Goal: Information Seeking & Learning: Learn about a topic

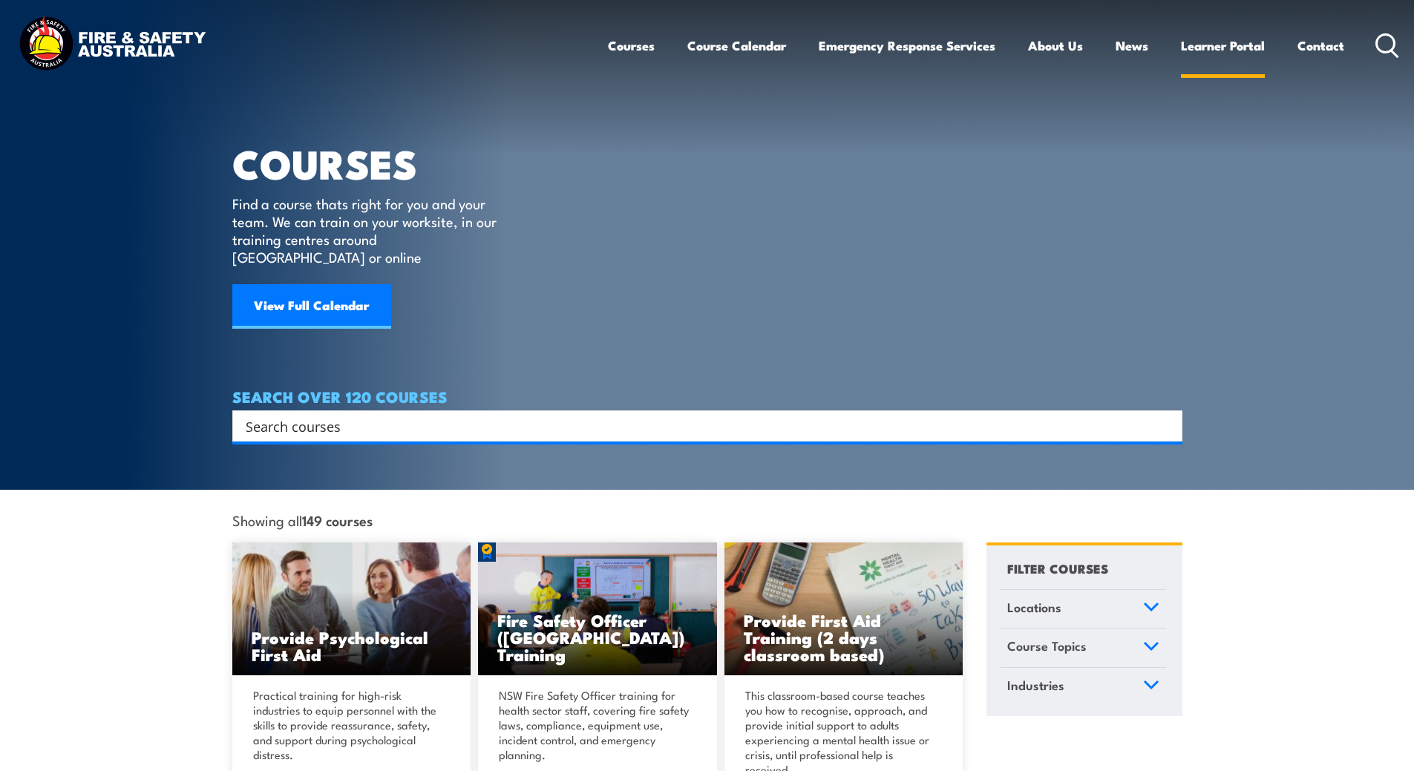
click at [1223, 50] on link "Learner Portal" at bounding box center [1223, 45] width 84 height 39
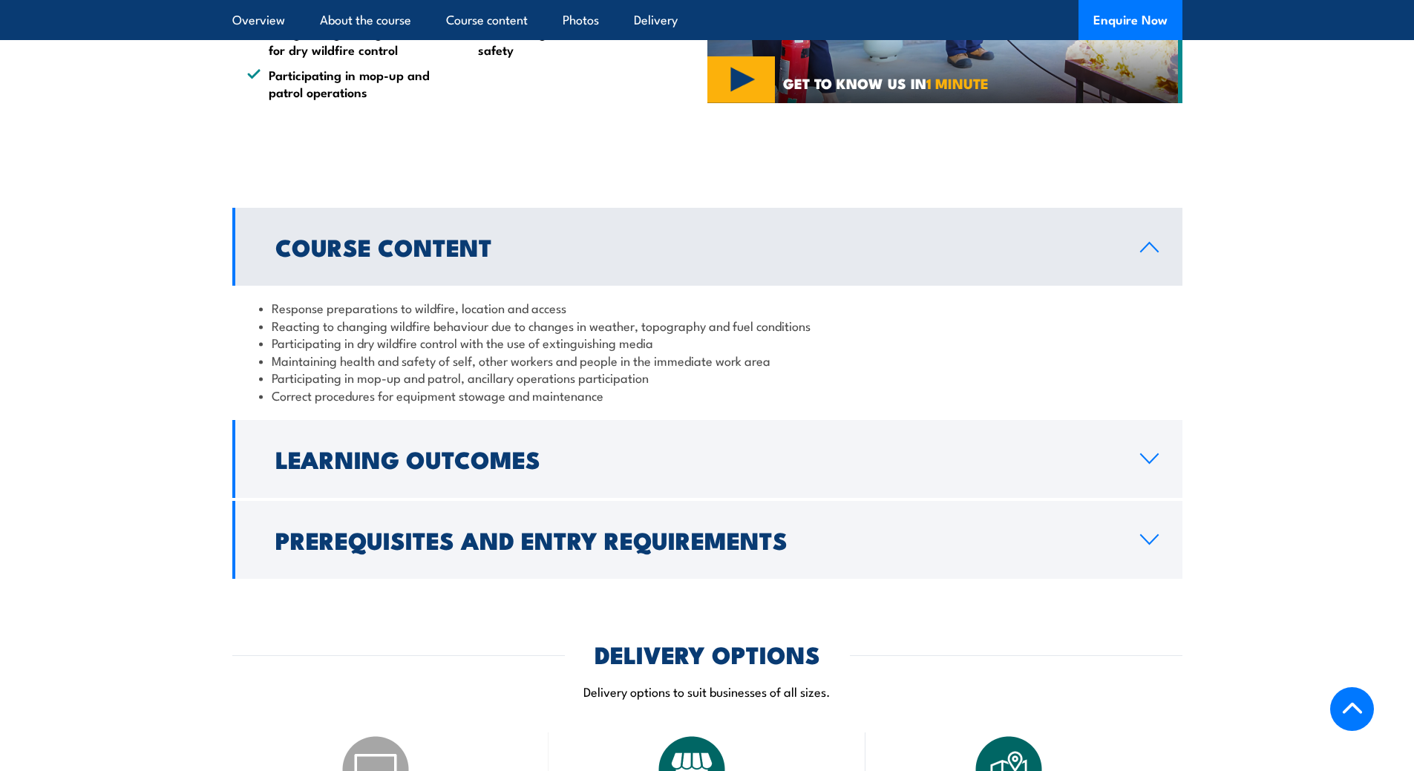
scroll to position [1039, 0]
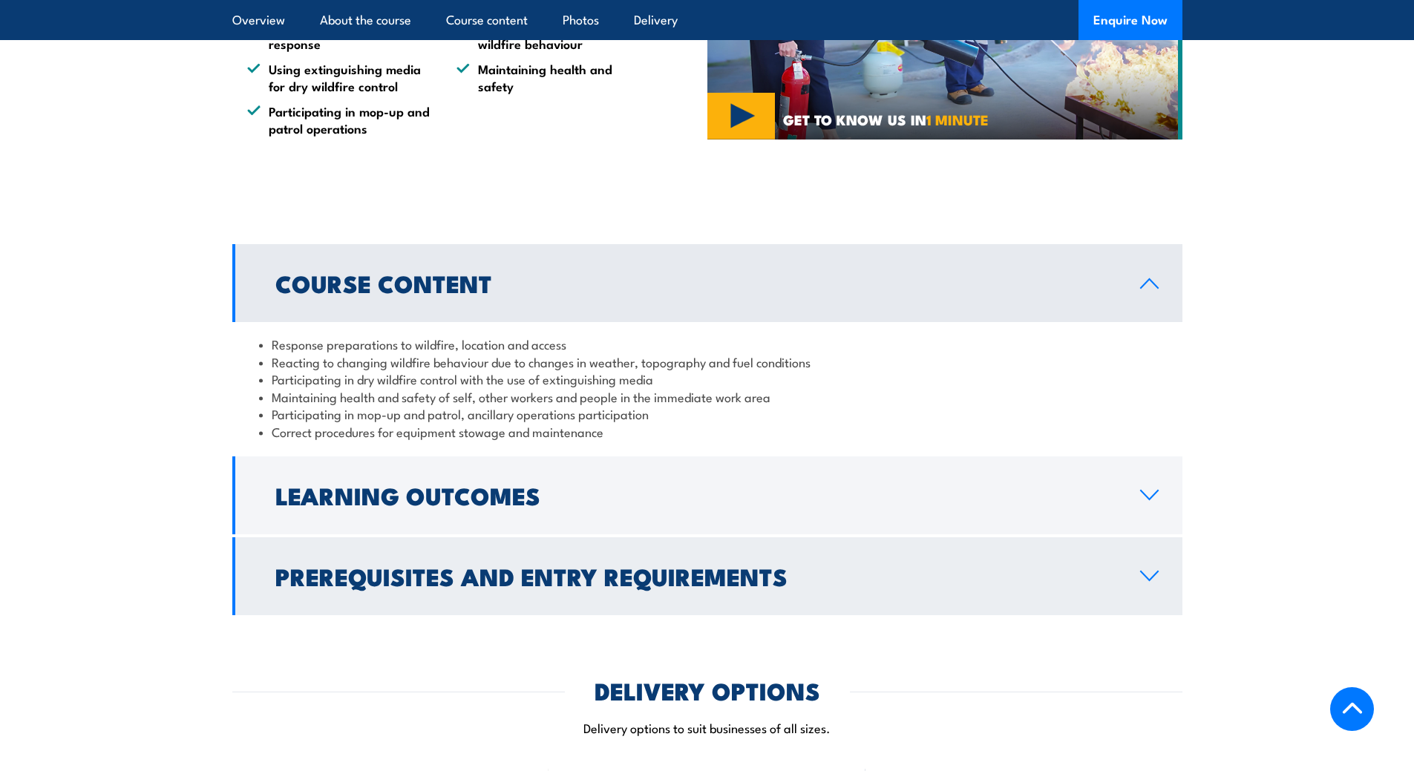
click at [422, 566] on h2 "Prerequisites and Entry Requirements" at bounding box center [695, 576] width 841 height 21
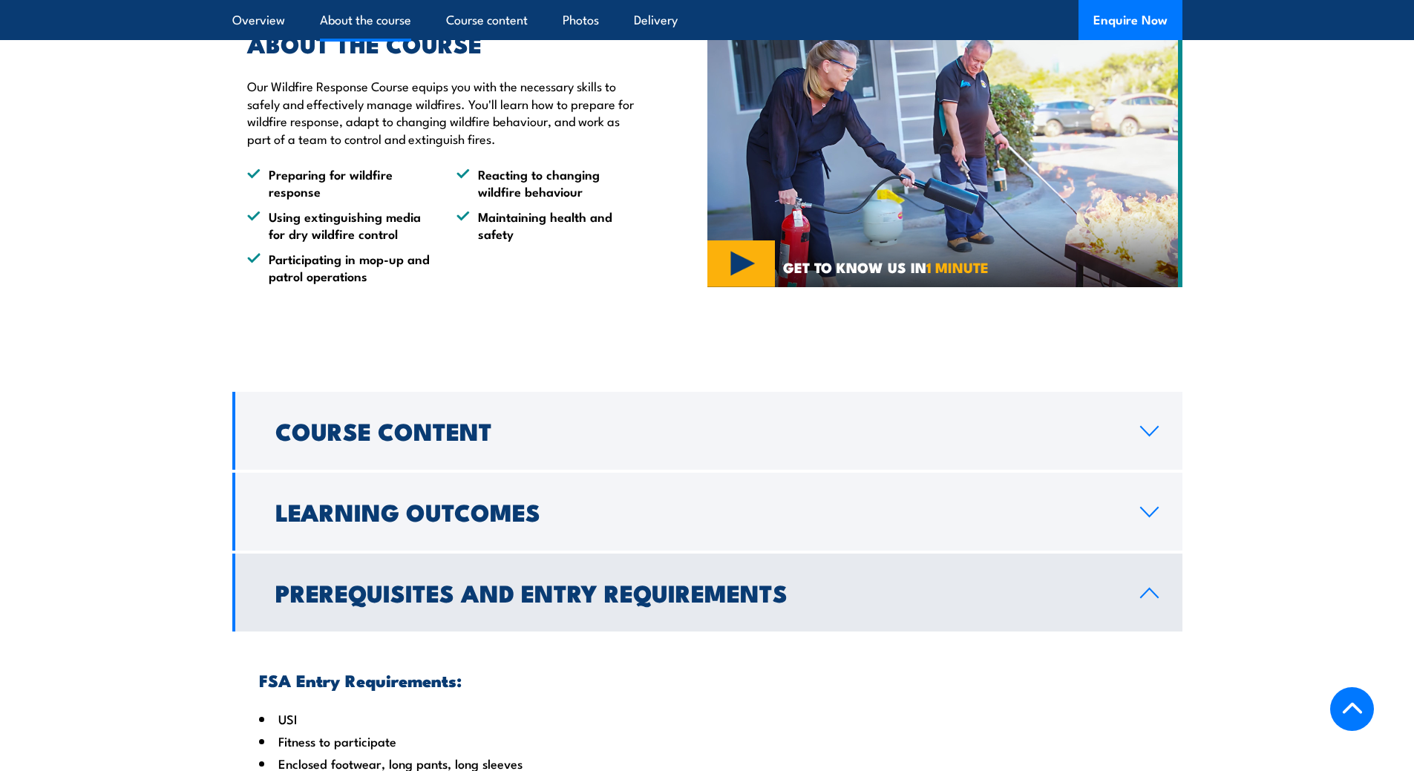
scroll to position [891, 0]
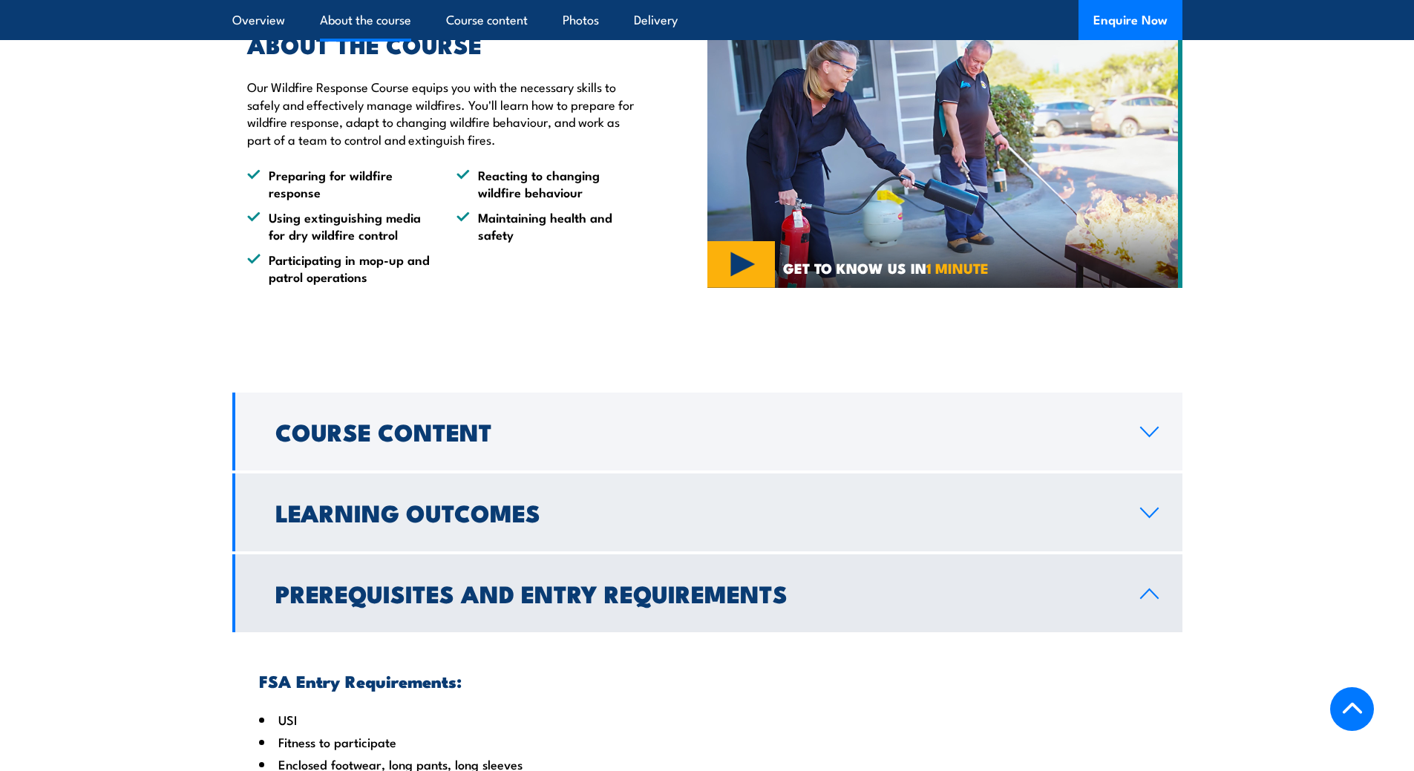
click at [377, 502] on h2 "Learning Outcomes" at bounding box center [695, 512] width 841 height 21
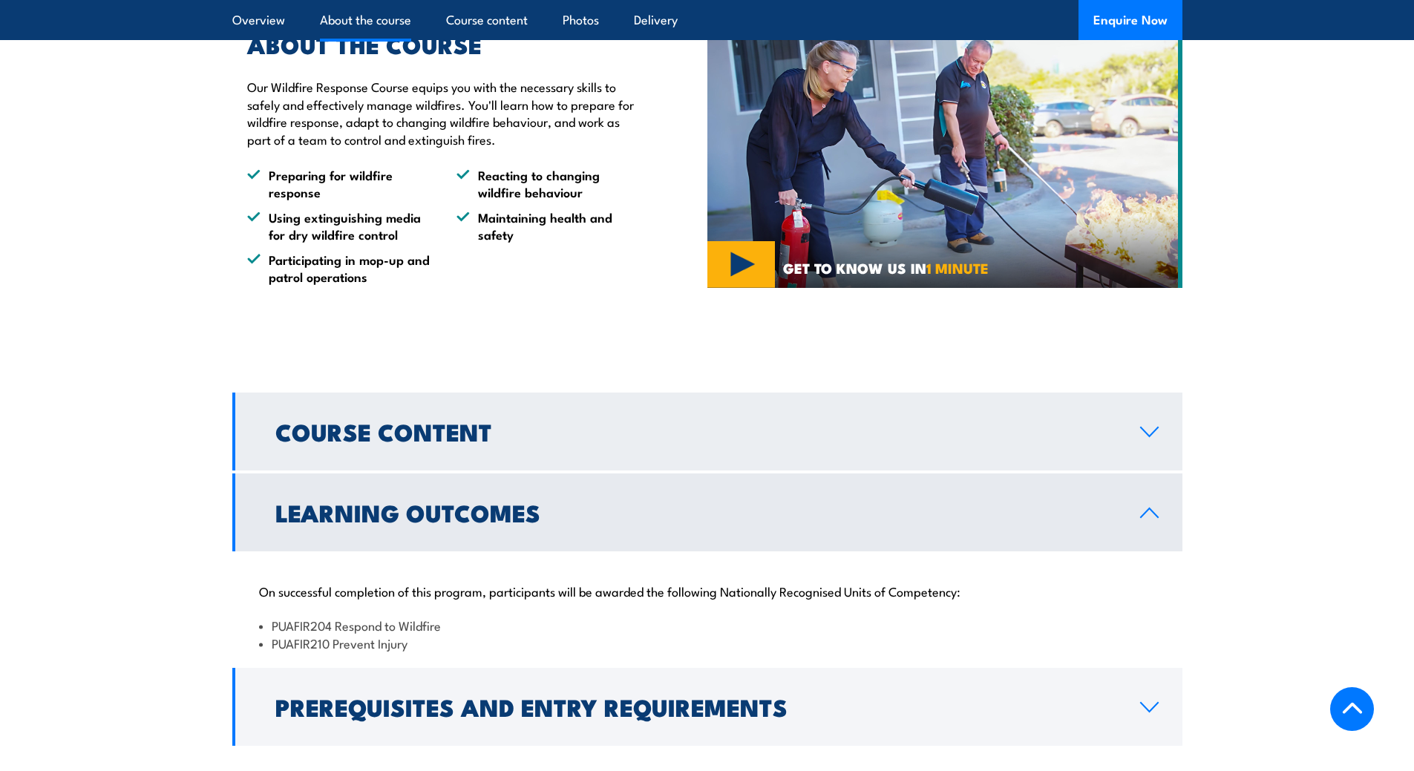
click at [455, 433] on link "Course Content" at bounding box center [707, 432] width 950 height 78
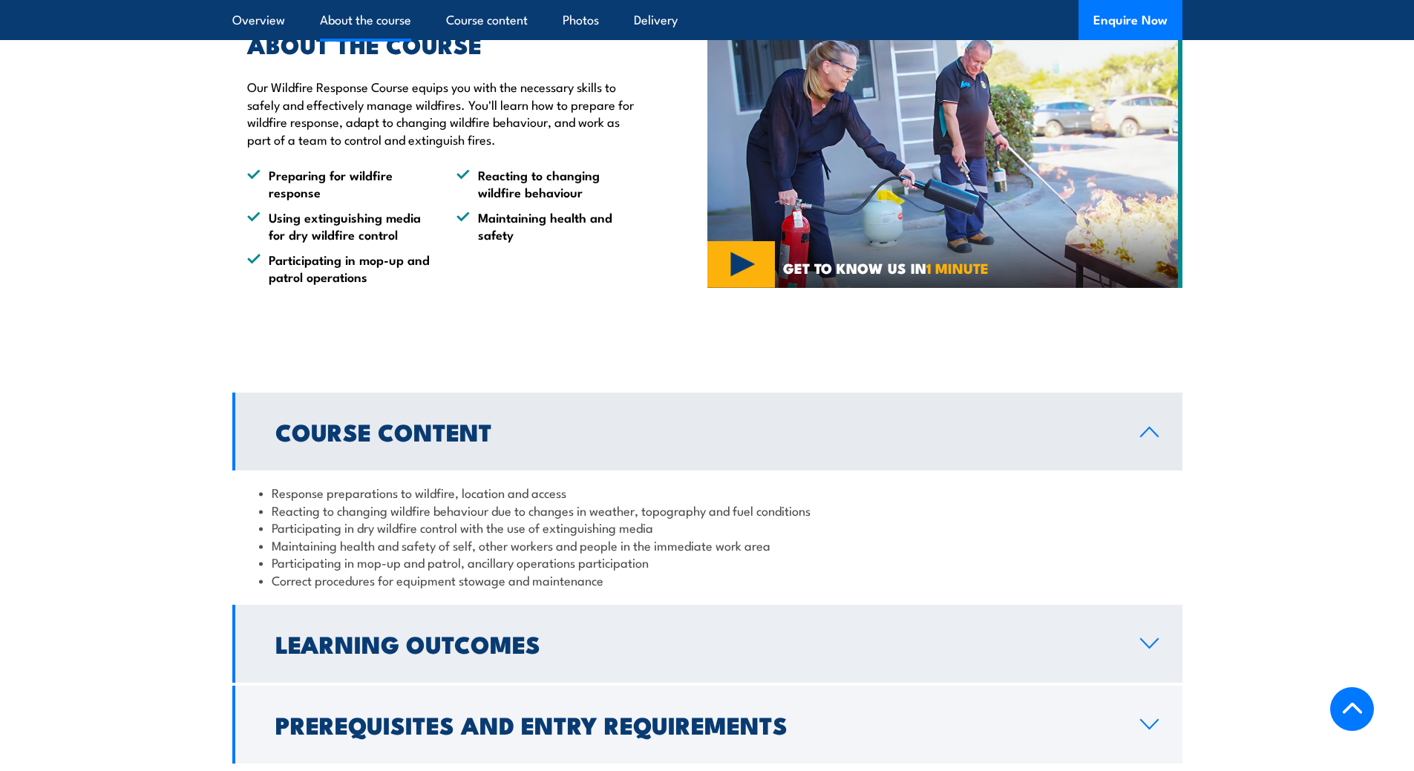
click at [311, 605] on link "Learning Outcomes" at bounding box center [707, 644] width 950 height 78
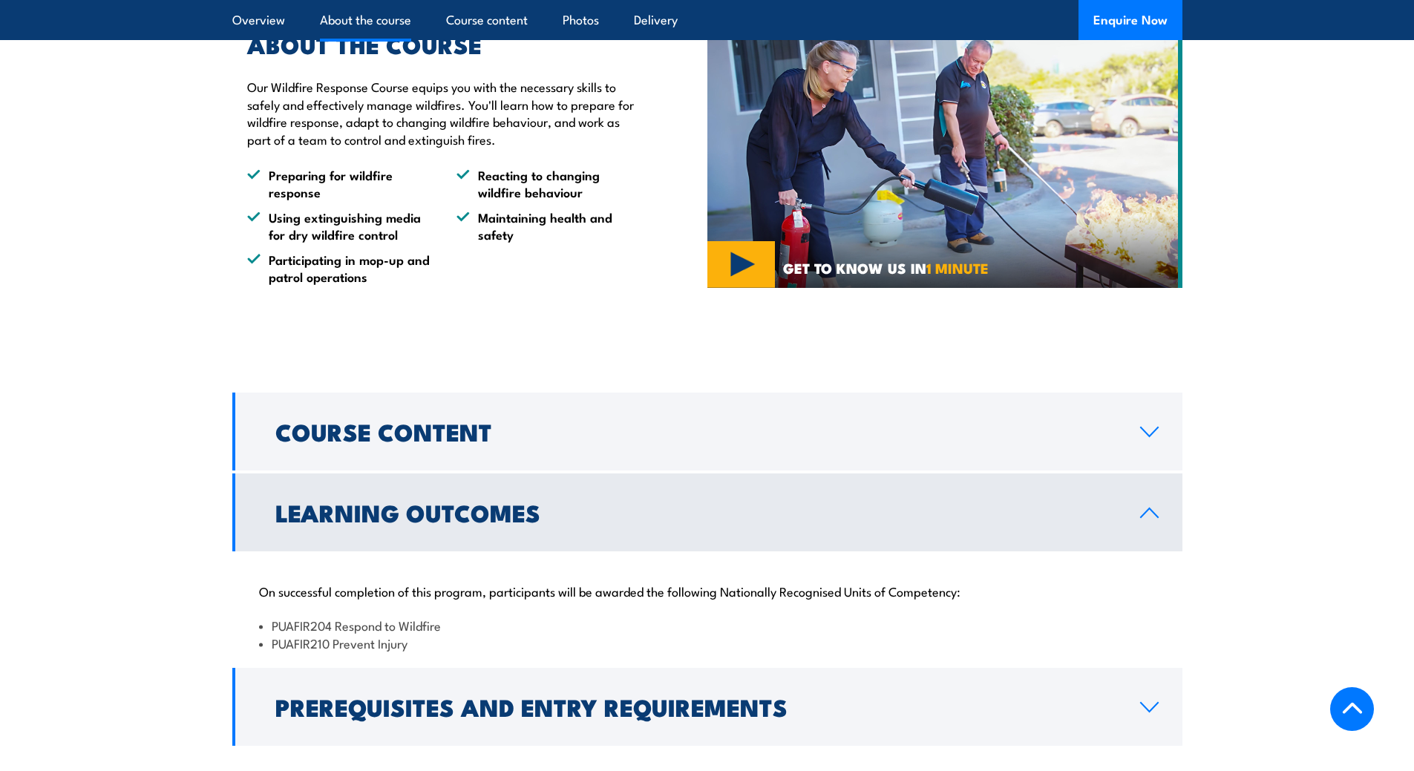
click at [309, 517] on link "Learning Outcomes" at bounding box center [707, 513] width 950 height 78
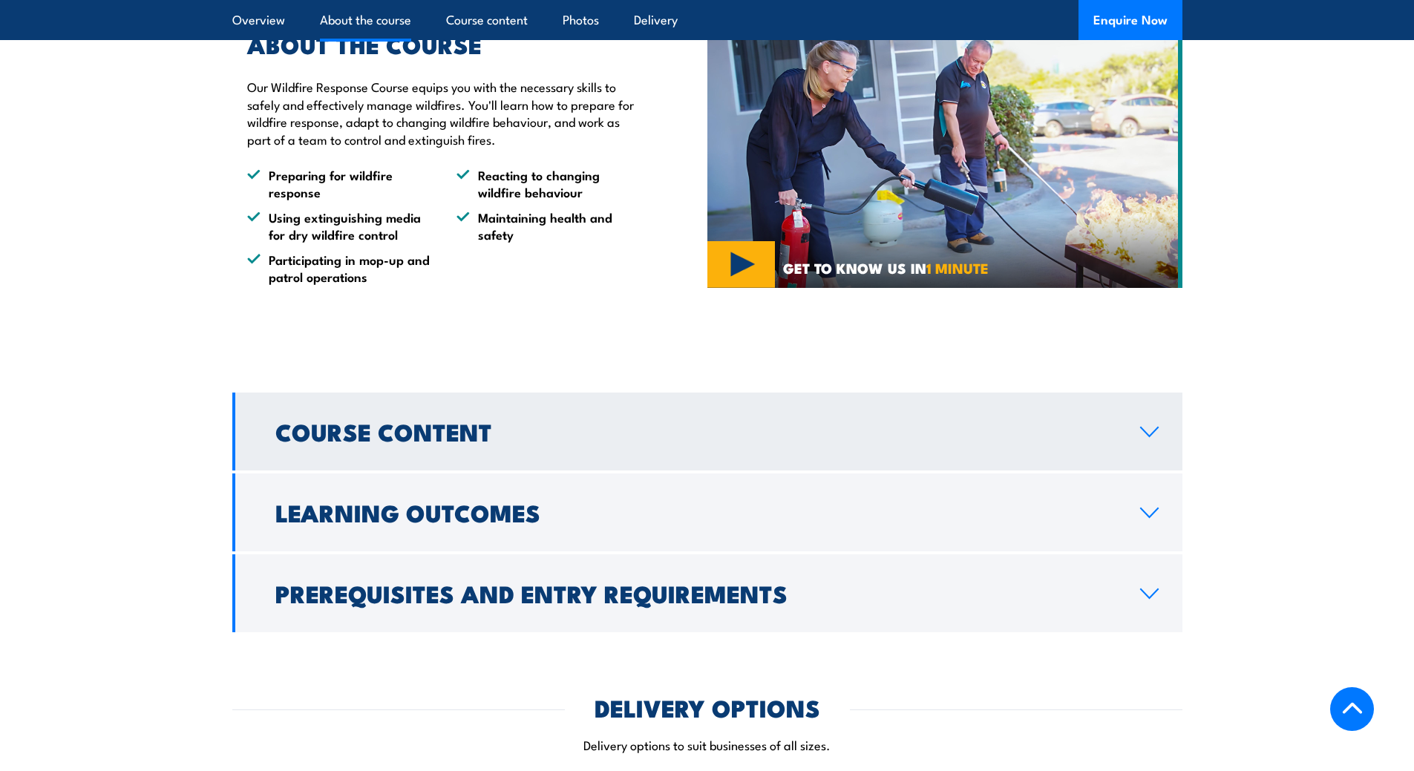
click at [367, 428] on h2 "Course Content" at bounding box center [695, 431] width 841 height 21
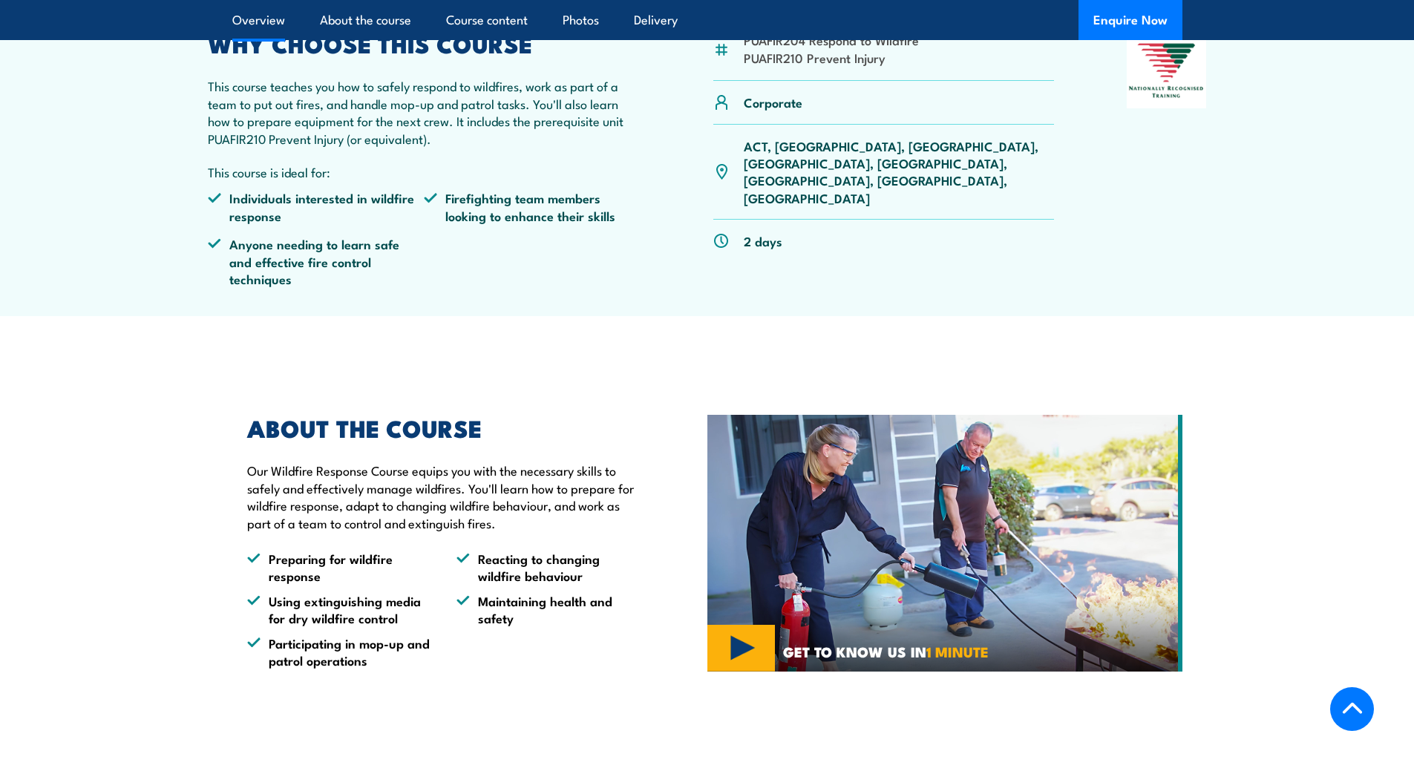
scroll to position [594, 0]
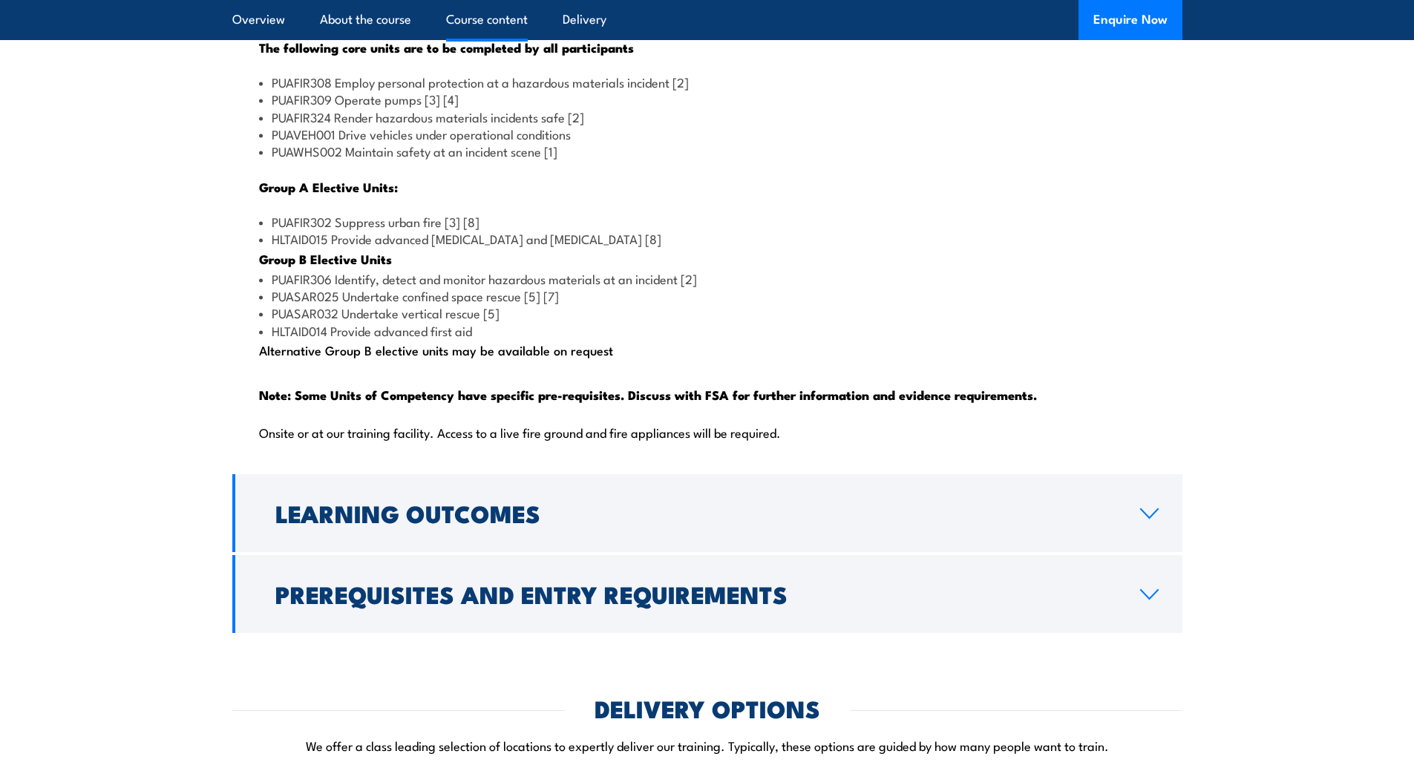
scroll to position [1559, 0]
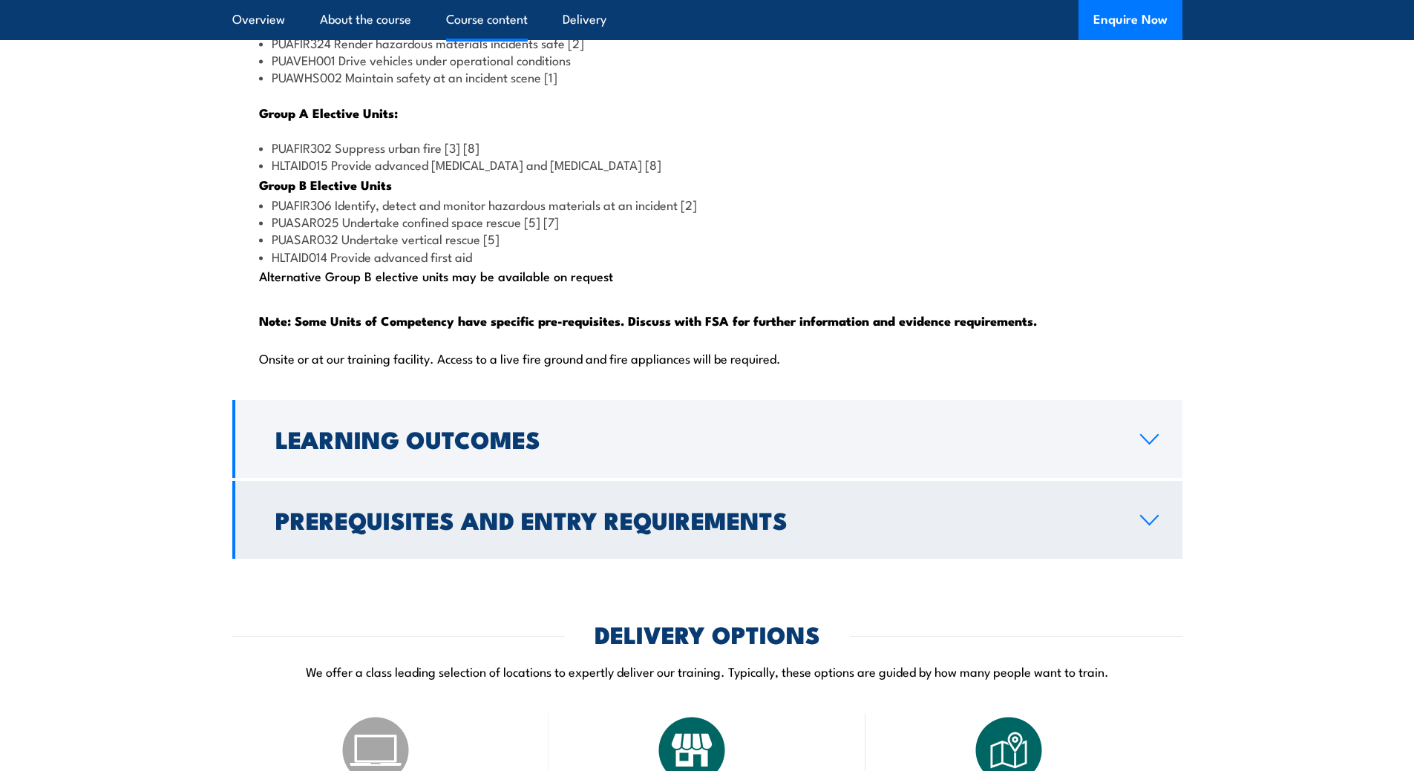
click at [327, 530] on h2 "Prerequisites and Entry Requirements" at bounding box center [695, 519] width 841 height 21
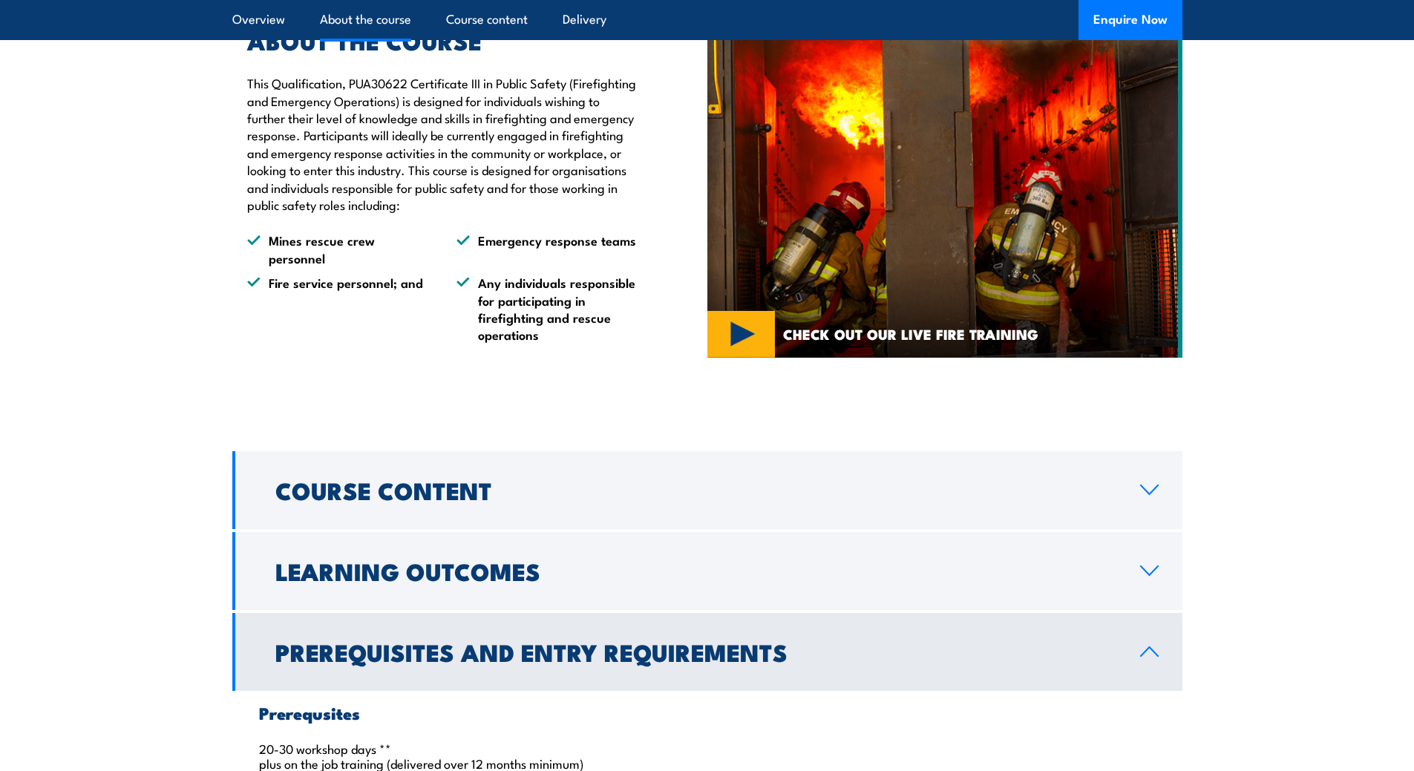
scroll to position [1059, 0]
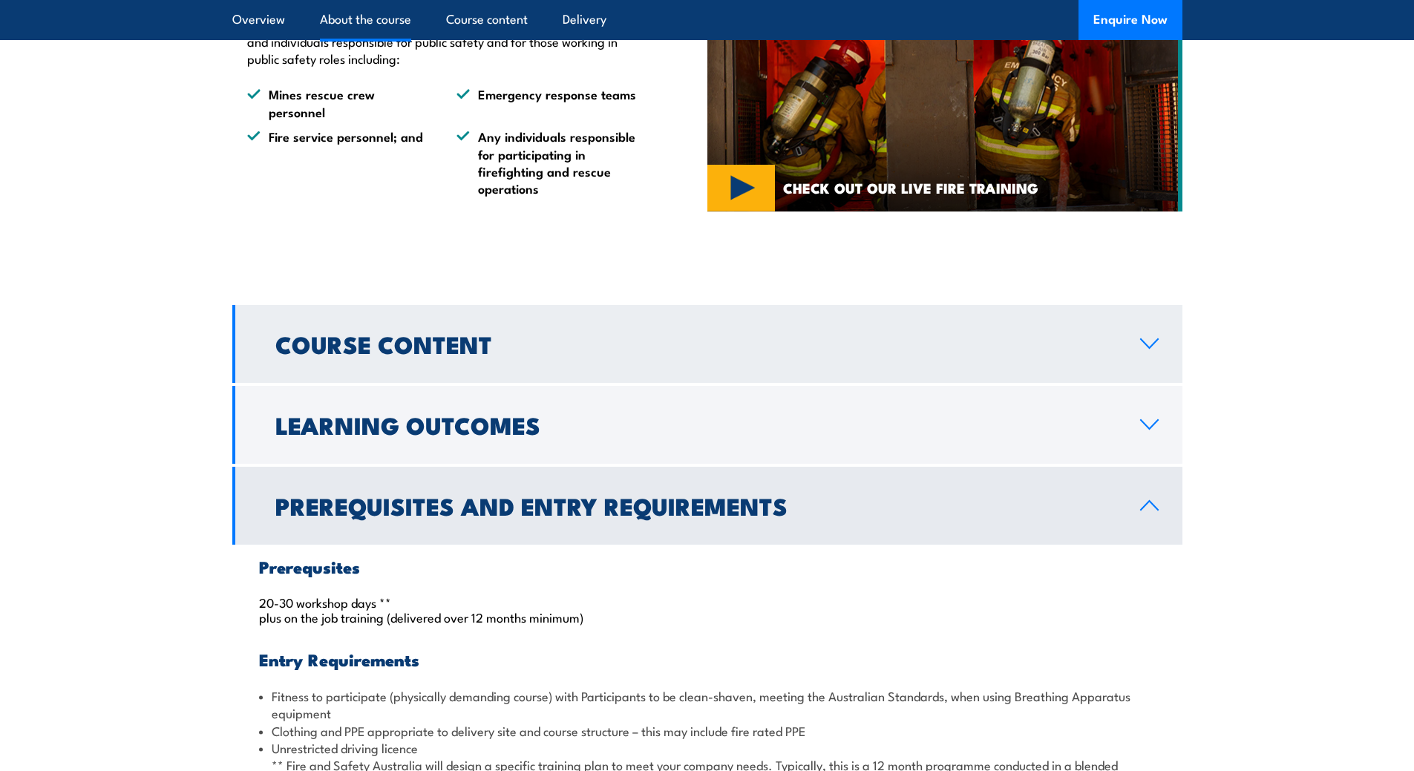
click at [327, 354] on h2 "Course Content" at bounding box center [695, 343] width 841 height 21
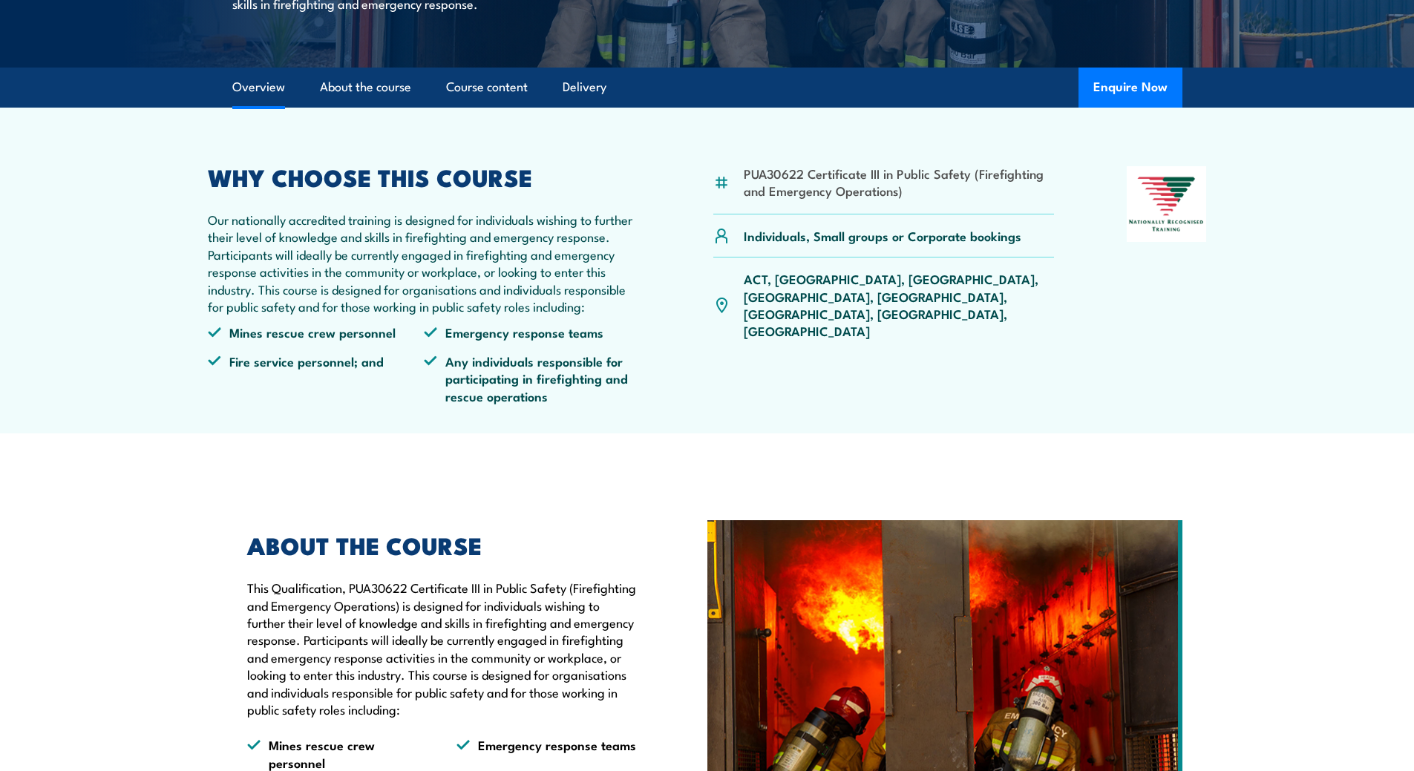
scroll to position [391, 0]
